Goal: Information Seeking & Learning: Learn about a topic

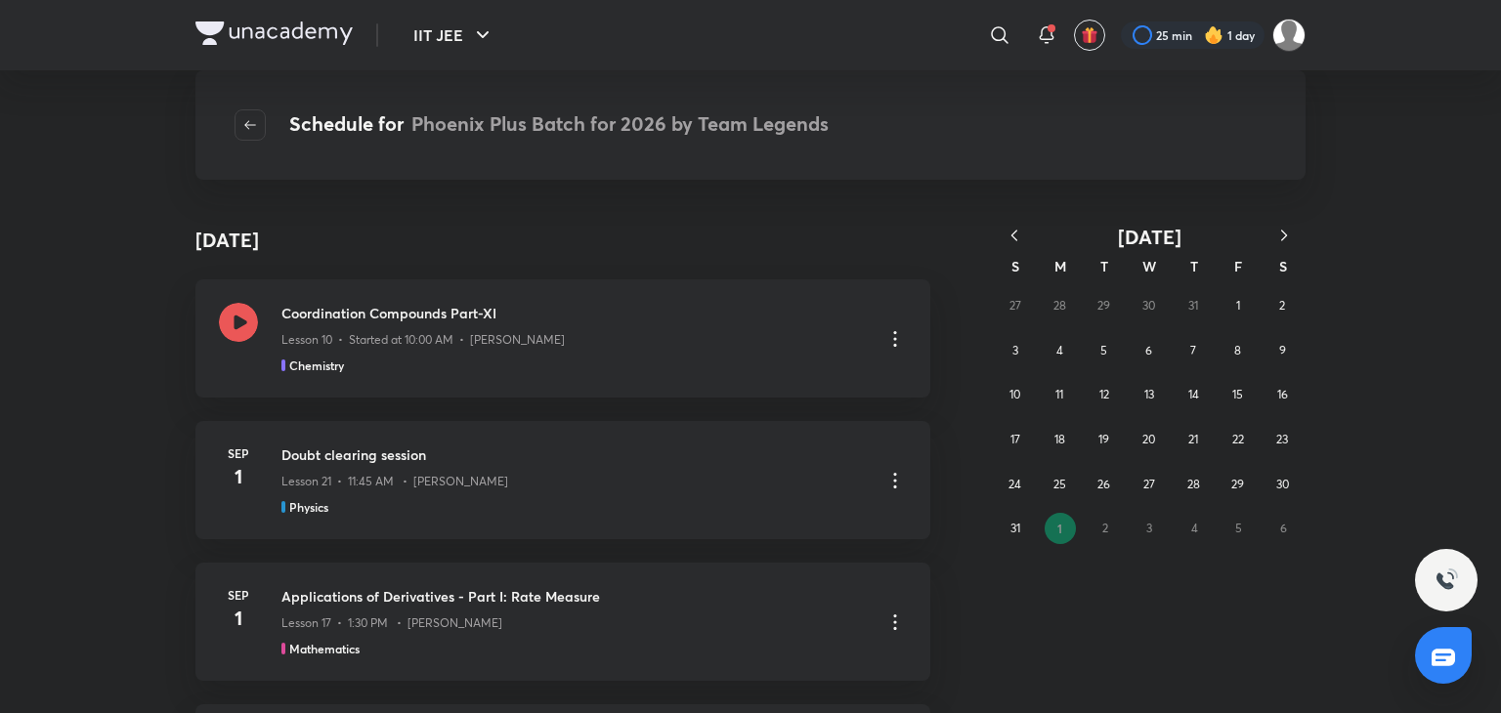
click at [1019, 227] on icon "button" at bounding box center [1015, 236] width 20 height 20
click at [1147, 351] on abbr "9" at bounding box center [1148, 350] width 7 height 15
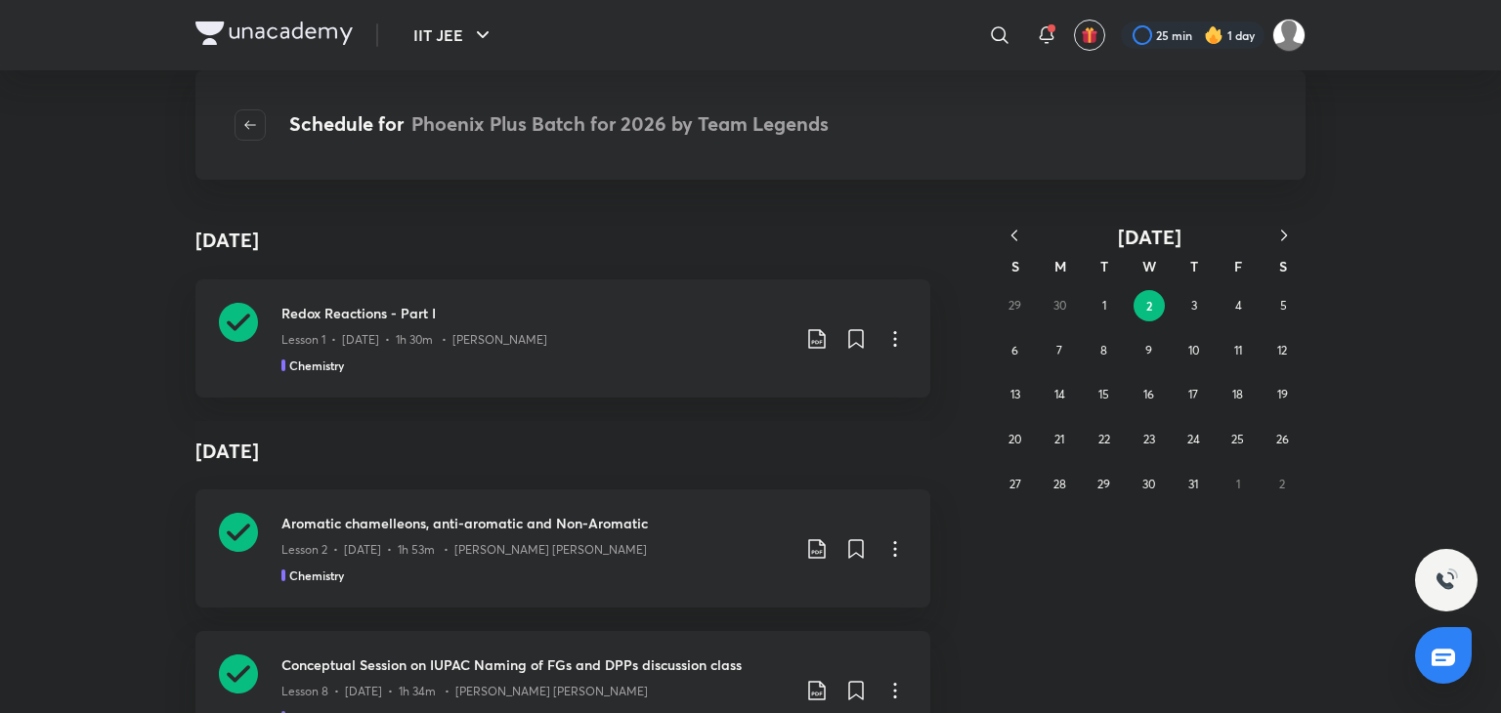
click at [236, 476] on h4 "July 3" at bounding box center [562, 451] width 735 height 61
